Goal: Navigation & Orientation: Find specific page/section

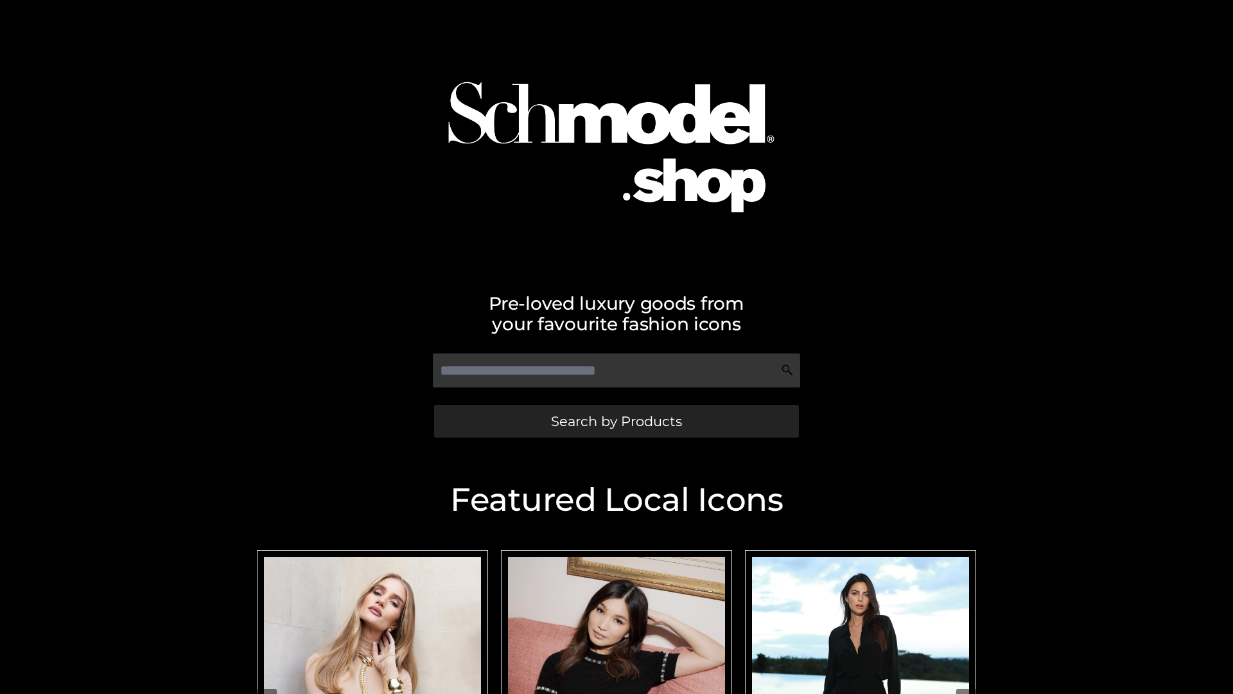
click at [616, 421] on span "Search by Products" at bounding box center [616, 420] width 131 height 13
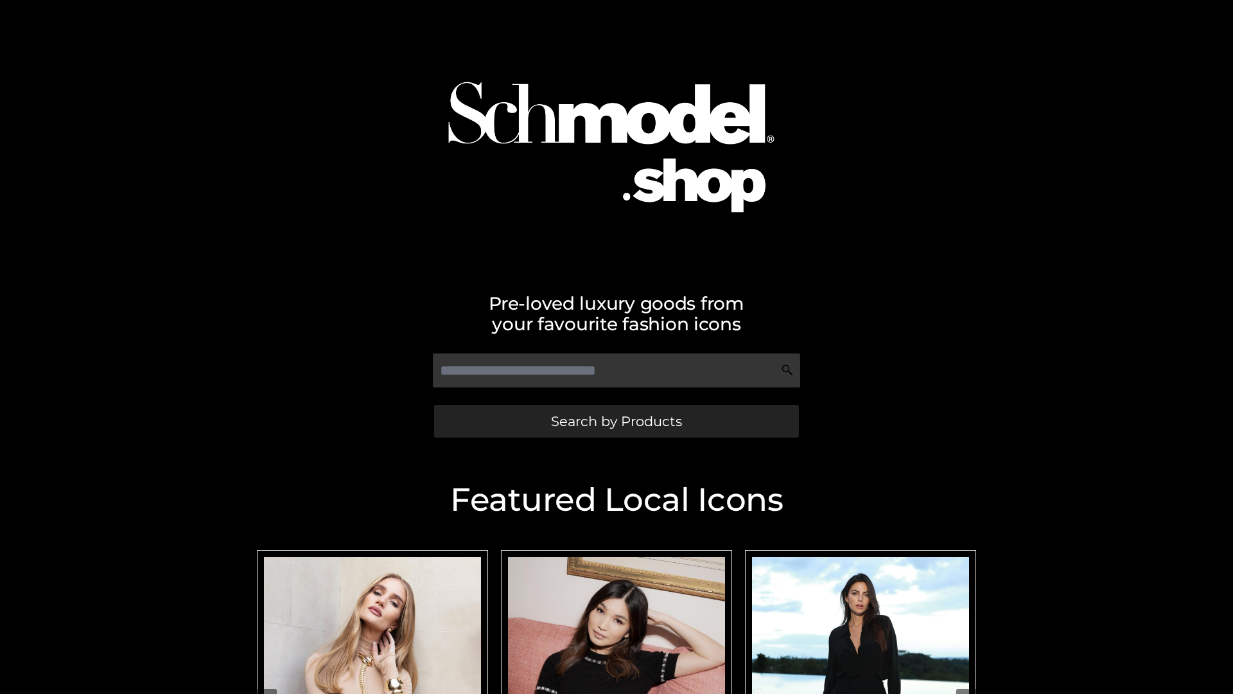
click at [616, 421] on span "Search by Products" at bounding box center [616, 420] width 131 height 13
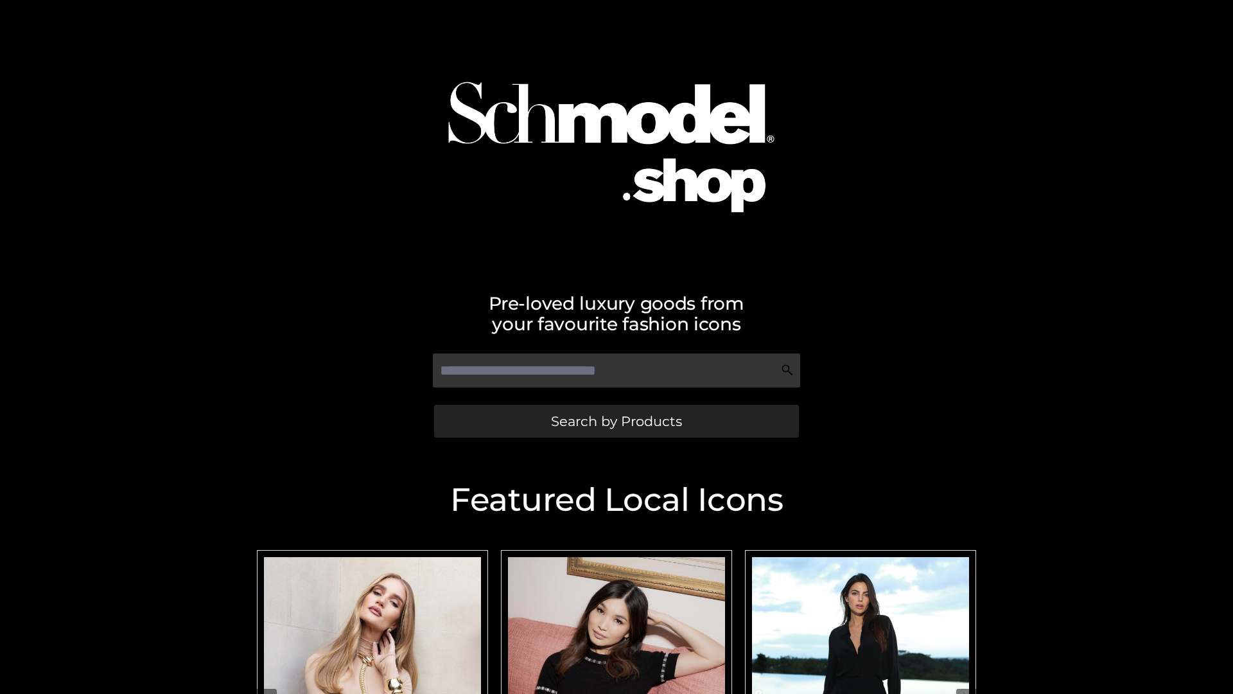
click at [616, 421] on span "Search by Products" at bounding box center [616, 420] width 131 height 13
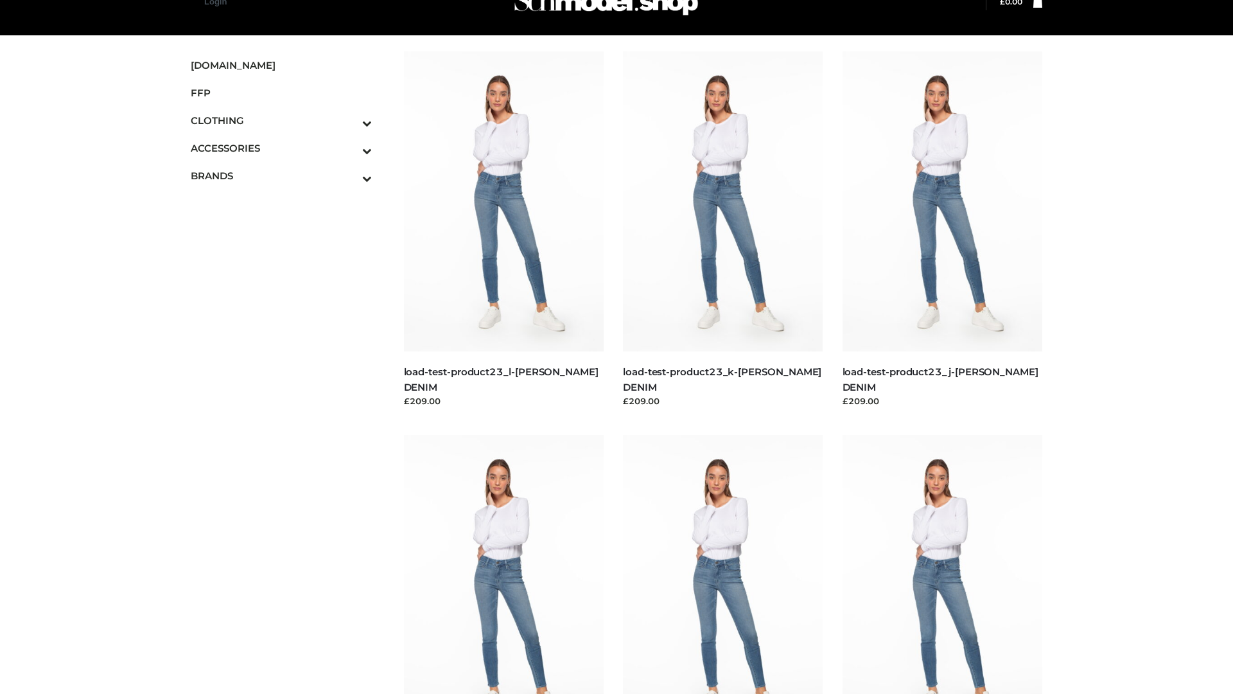
scroll to position [32, 0]
